Goal: Task Accomplishment & Management: Manage account settings

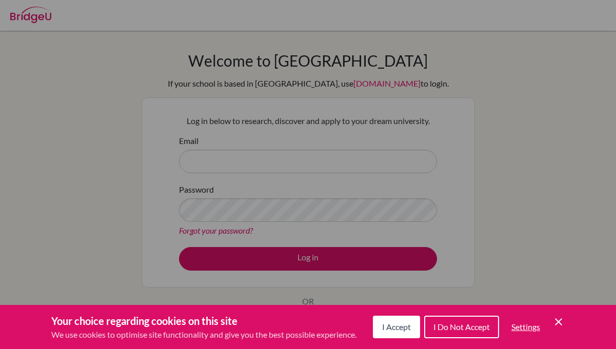
click at [399, 331] on span "I Accept" at bounding box center [396, 327] width 29 height 10
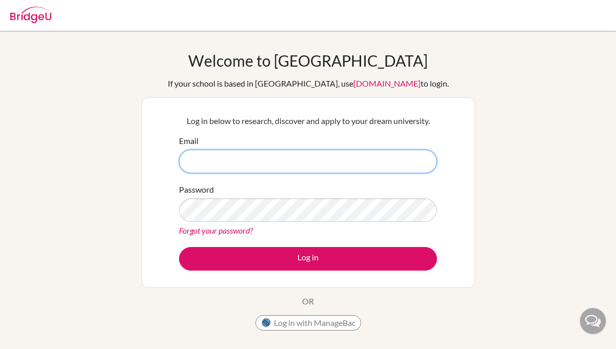
click at [269, 166] on input "Email" at bounding box center [308, 162] width 258 height 24
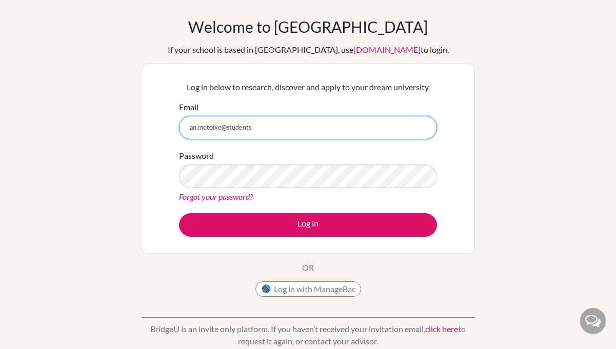
scroll to position [32, 0]
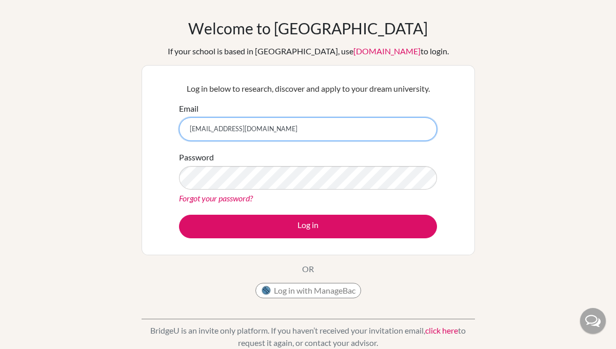
type input "an.motoike@students.aobajapan.jp"
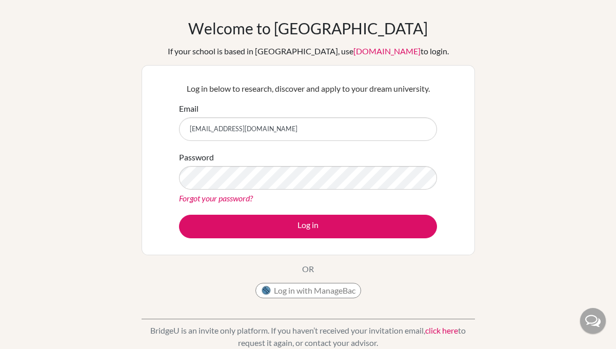
click at [229, 196] on link "Forgot your password?" at bounding box center [216, 198] width 74 height 10
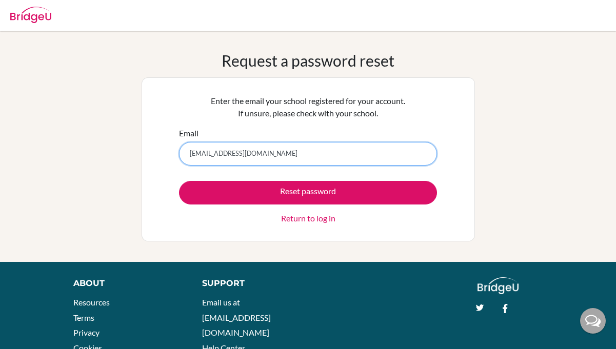
type input "[EMAIL_ADDRESS][DOMAIN_NAME]"
click at [179, 181] on button "Reset password" at bounding box center [308, 193] width 258 height 24
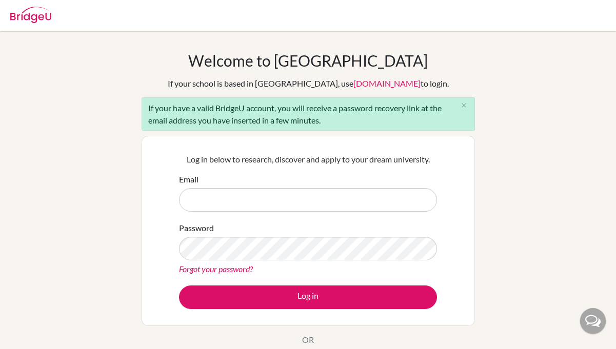
click at [89, 94] on div "Welcome to BridgeU If your school is based in China, use app.bridge-u.com.cn to…" at bounding box center [308, 238] width 616 height 374
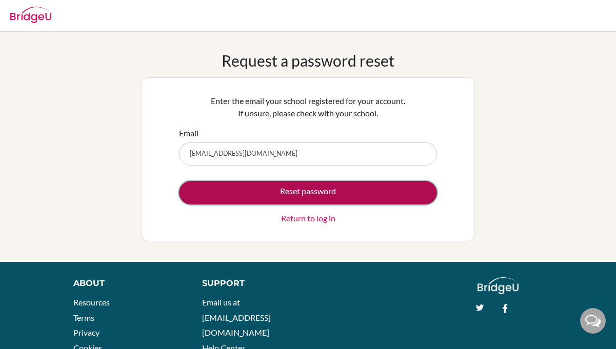
click at [353, 194] on button "Reset password" at bounding box center [308, 193] width 258 height 24
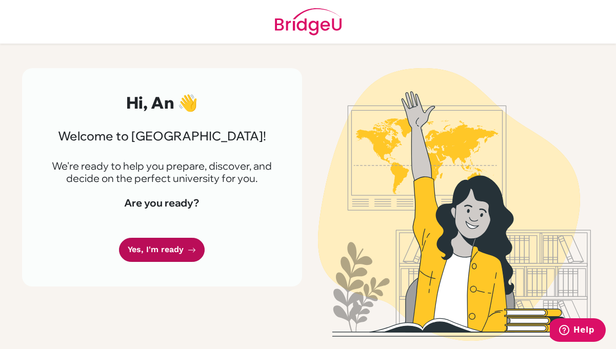
click at [170, 253] on link "Yes, I'm ready" at bounding box center [162, 250] width 86 height 24
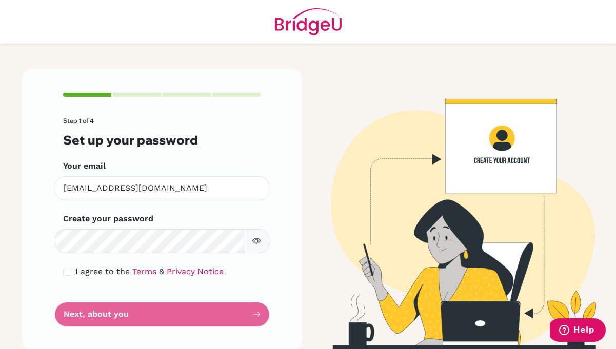
scroll to position [10, 0]
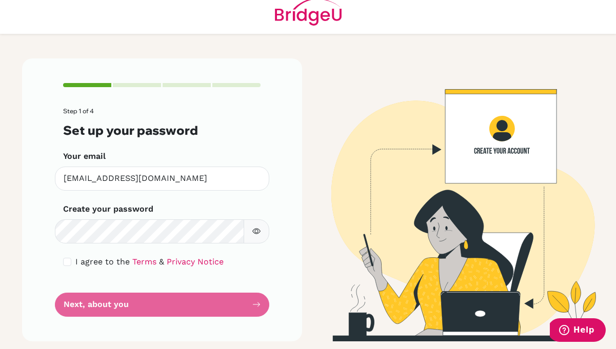
click at [259, 232] on icon "button" at bounding box center [256, 232] width 8 height 6
click at [66, 262] on input "checkbox" at bounding box center [67, 262] width 8 height 8
checkbox input "true"
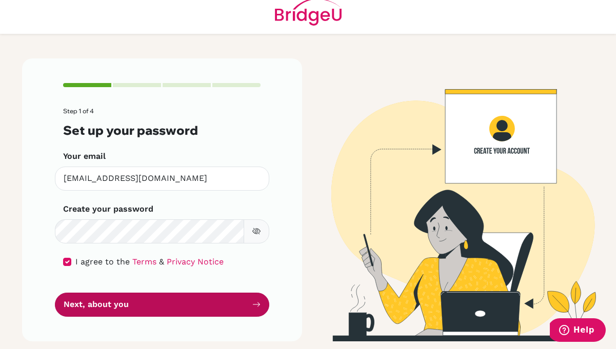
click at [183, 301] on button "Next, about you" at bounding box center [162, 305] width 214 height 24
